Goal: Information Seeking & Learning: Learn about a topic

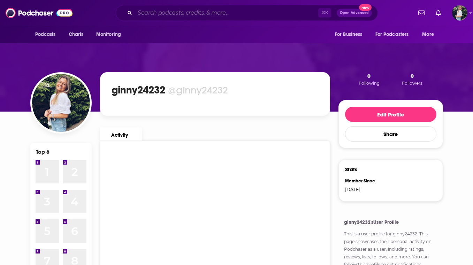
click at [209, 14] on input "Search podcasts, credits, & more..." at bounding box center [226, 12] width 183 height 11
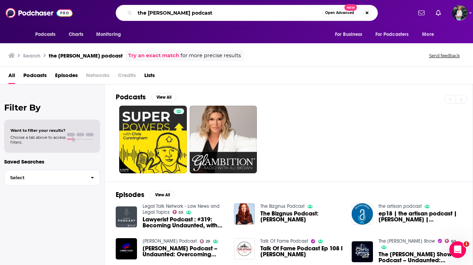
drag, startPoint x: 203, startPoint y: 14, endPoint x: 176, endPoint y: 13, distance: 26.8
click at [176, 13] on input "the [PERSON_NAME] podcast" at bounding box center [228, 12] width 187 height 11
drag, startPoint x: 148, startPoint y: 11, endPoint x: 115, endPoint y: 11, distance: 32.4
click at [116, 11] on div "the [PERSON_NAME] Open Advanced New" at bounding box center [247, 13] width 262 height 16
type input "[PERSON_NAME]"
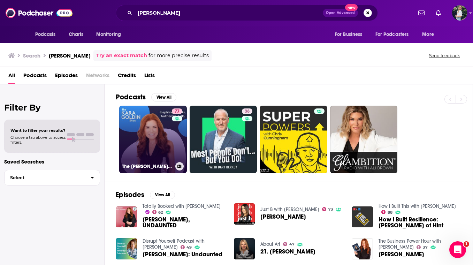
click at [151, 142] on link "77 The [PERSON_NAME] Show" at bounding box center [153, 140] width 68 height 68
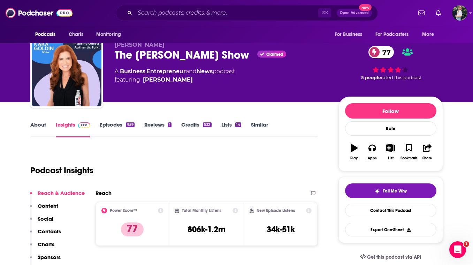
scroll to position [12, 0]
